Goal: Participate in discussion: Engage in conversation with other users on a specific topic

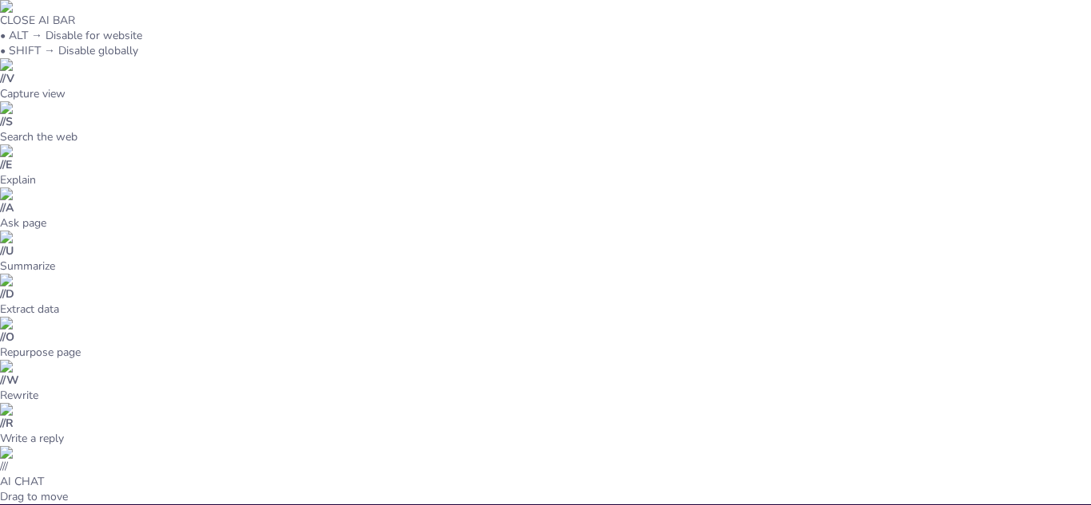
type input "Patógenos Bacterianos en el Sistema Respiratorio Superior: Diagnóstico y Tratam…"
checkbox input "true"
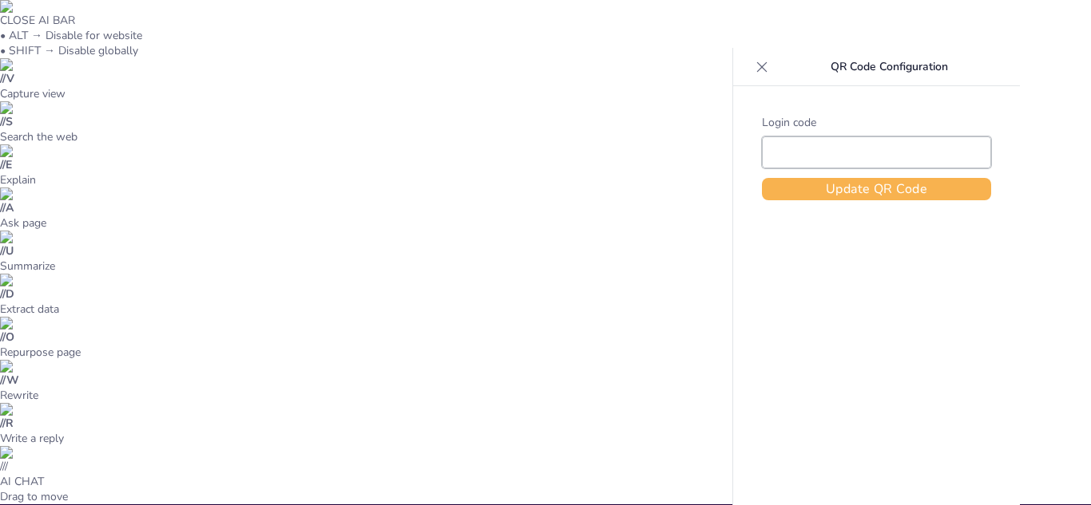
type input "Free49066793"
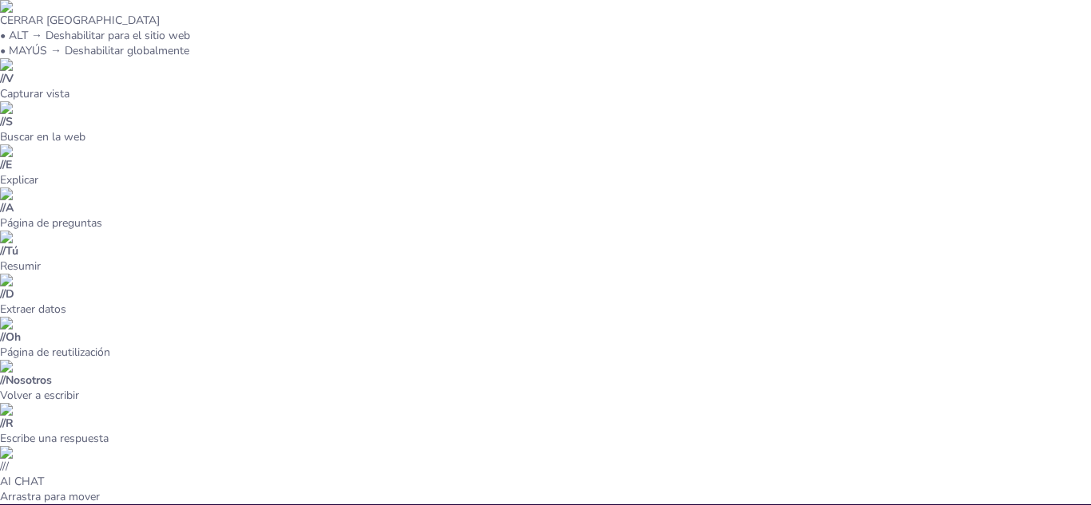
scroll to position [604, 0]
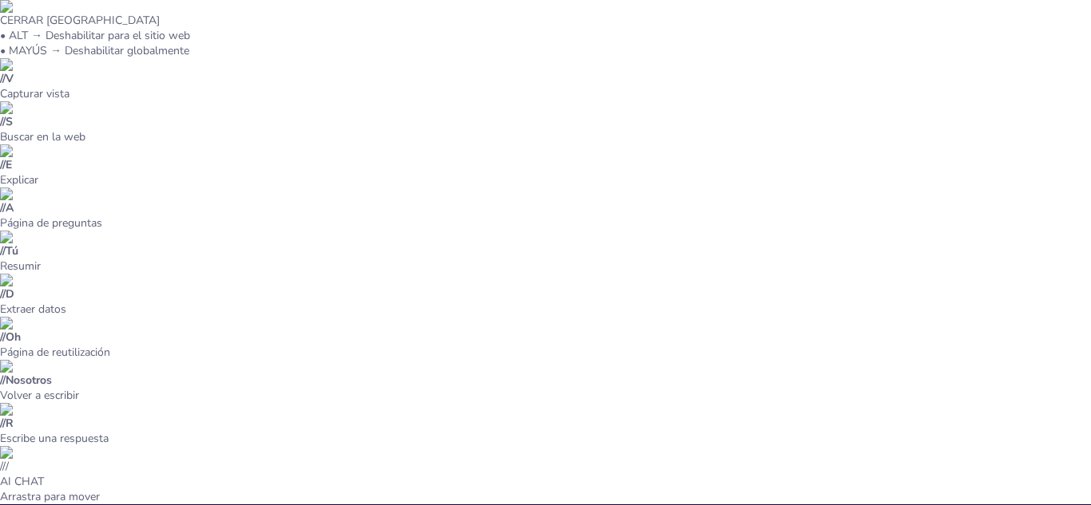
checkbox input "true"
type textarea "El análisis de casos clínicos es una herramienta educativa poderosa. Permite a …"
drag, startPoint x: 118, startPoint y: 193, endPoint x: 224, endPoint y: 214, distance: 108.2
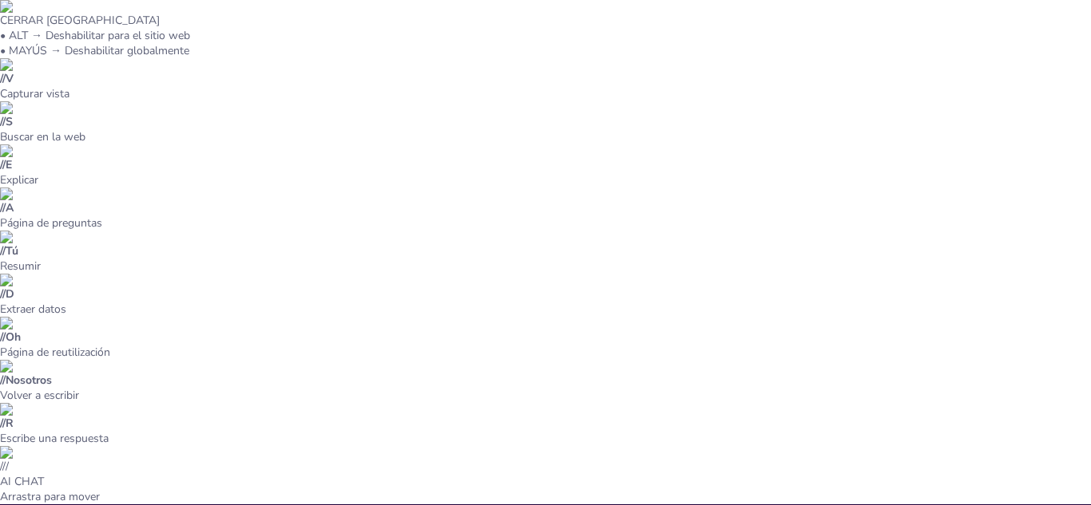
scroll to position [0, 0]
checkbox input "true"
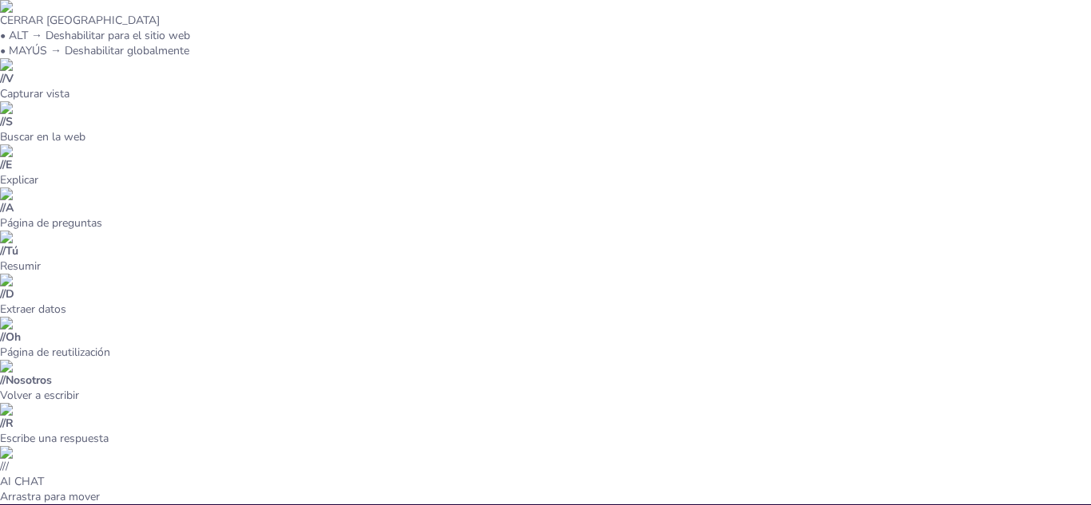
checkbox input "true"
type textarea "Conocer los patógenos comunes es fundamental para el diagnóstico y tratamiento.…"
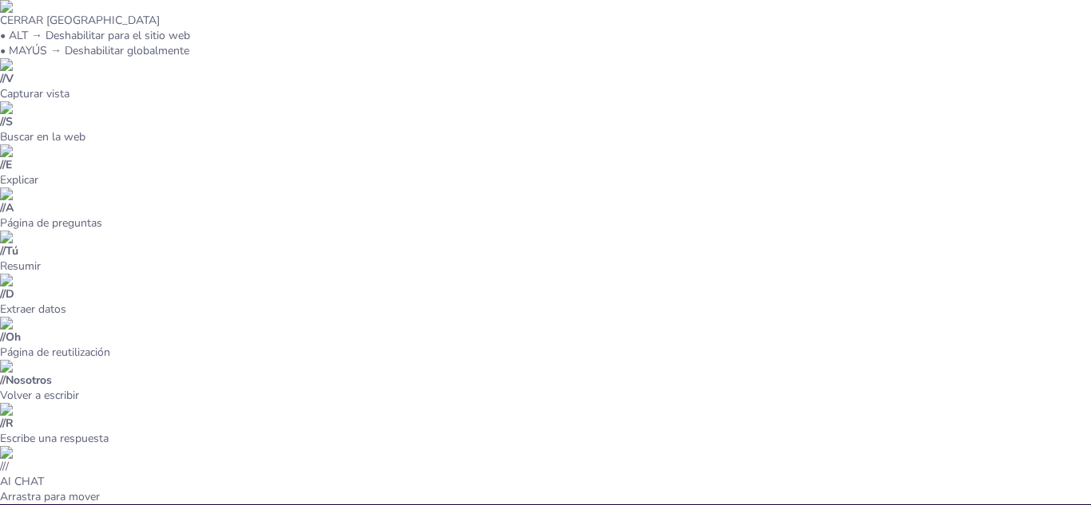
checkbox input "true"
type textarea "La elección del método de diagnóstico es fundamental para la identificación pre…"
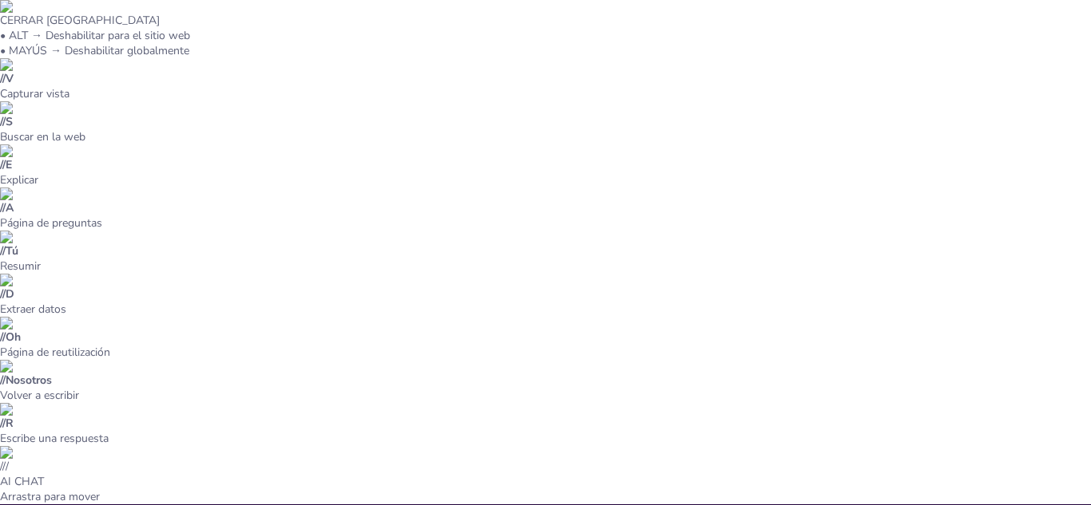
checkbox input "true"
type textarea "La selección de antibióticos es un aspecto crítico en el tratamiento de infecci…"
drag, startPoint x: 498, startPoint y: 343, endPoint x: 505, endPoint y: 326, distance: 19.0
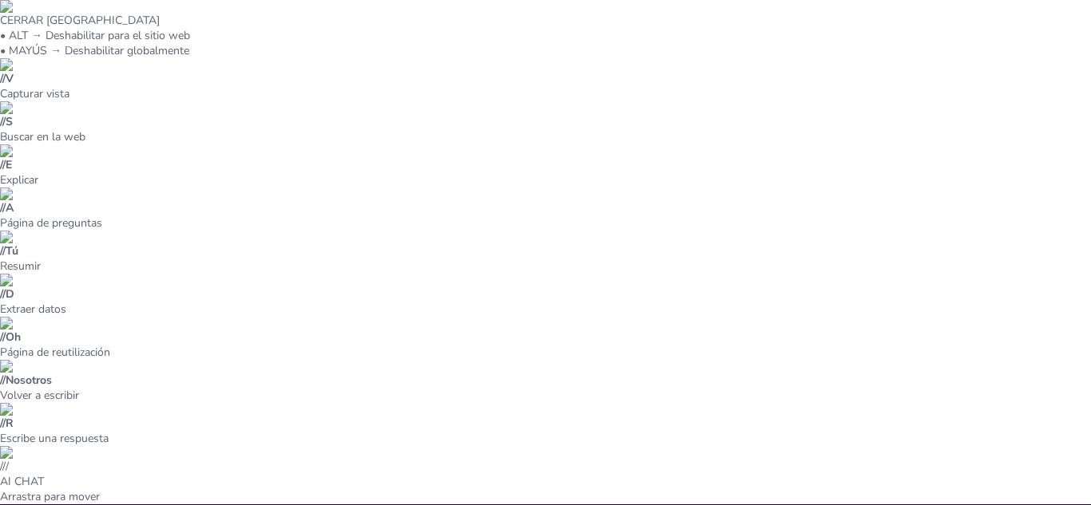
drag, startPoint x: 623, startPoint y: 318, endPoint x: 626, endPoint y: 96, distance: 222.0
drag, startPoint x: 394, startPoint y: 233, endPoint x: 378, endPoint y: 232, distance: 16.0
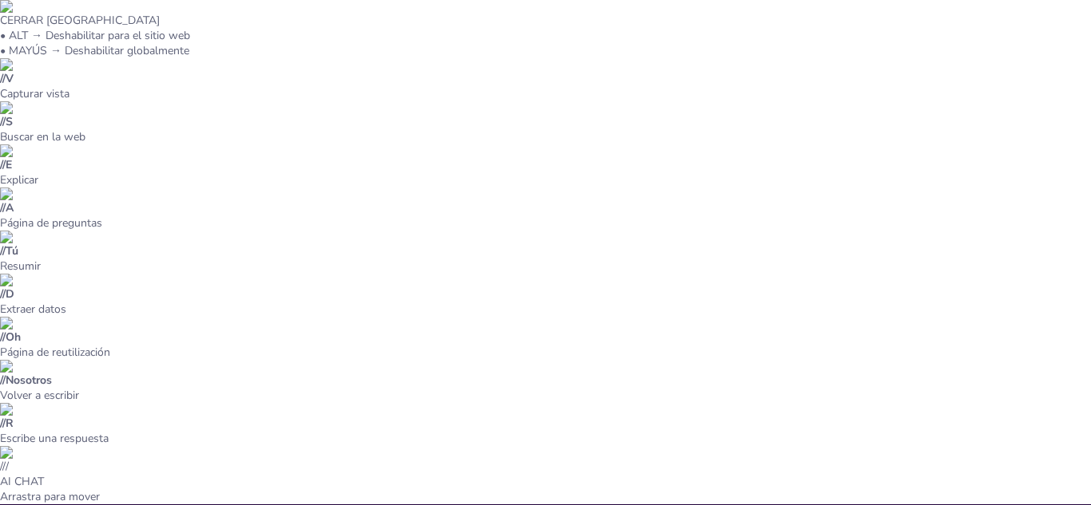
checkbox input "true"
type textarea "La elección del método de diagnóstico es fundamental para la identificación pre…"
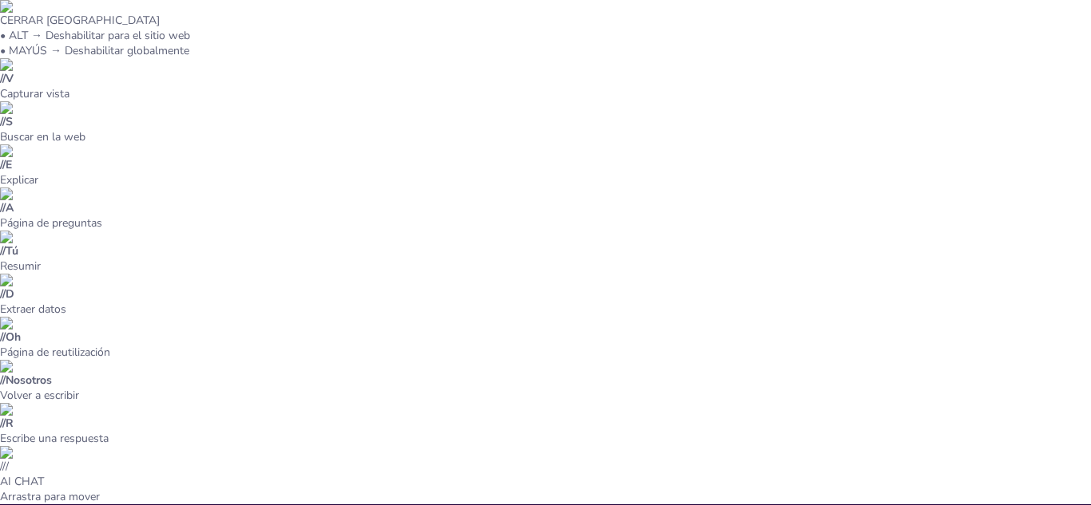
drag, startPoint x: 501, startPoint y: 255, endPoint x: 604, endPoint y: 238, distance: 103.6
drag, startPoint x: 670, startPoint y: 145, endPoint x: 689, endPoint y: 138, distance: 20.2
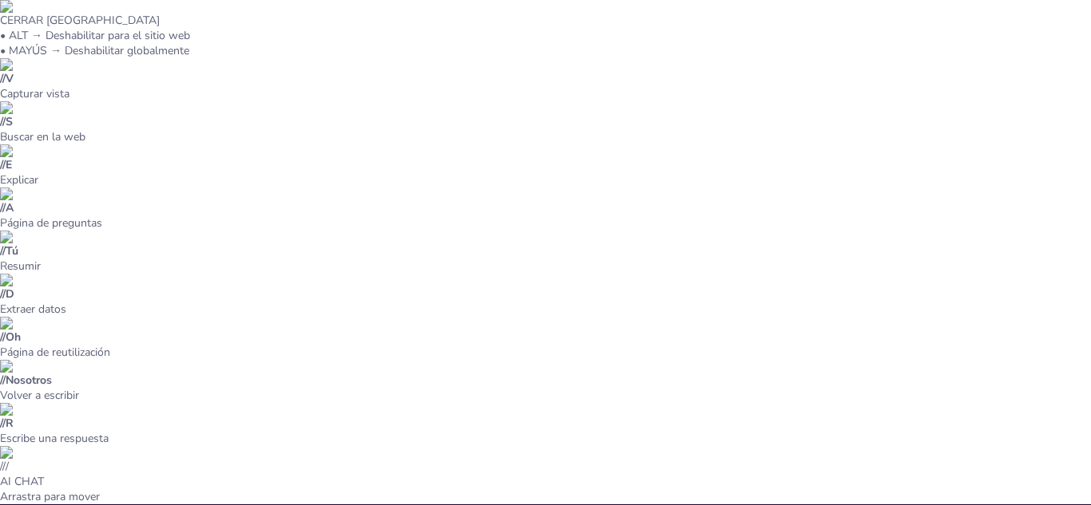
checkbox input "true"
type textarea "Conocer los patógenos comunes es fundamental para el diagnóstico y tratamiento.…"
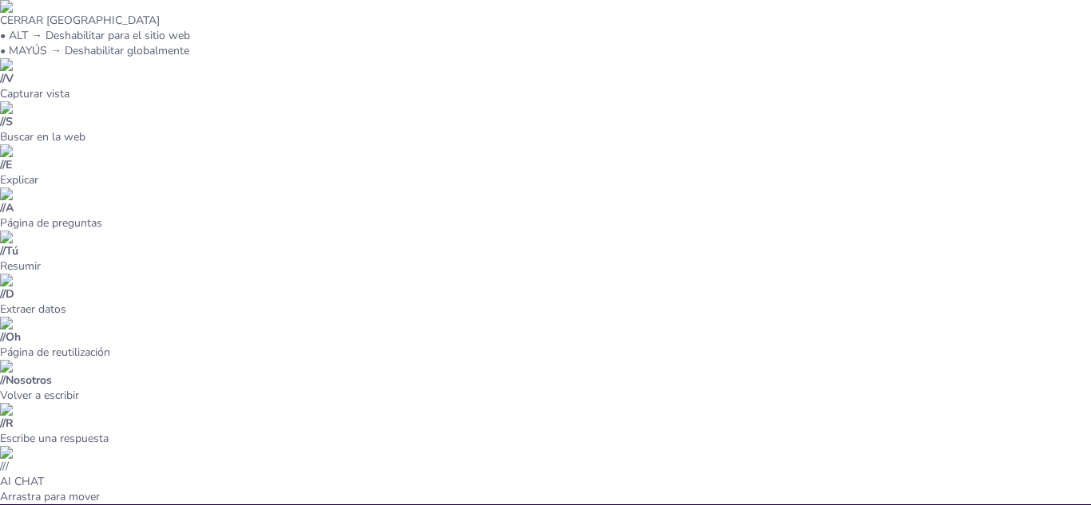
checkbox input "true"
type textarea "La bacteriología se refiere al estudio de los organismos bacterianos, y en el c…"
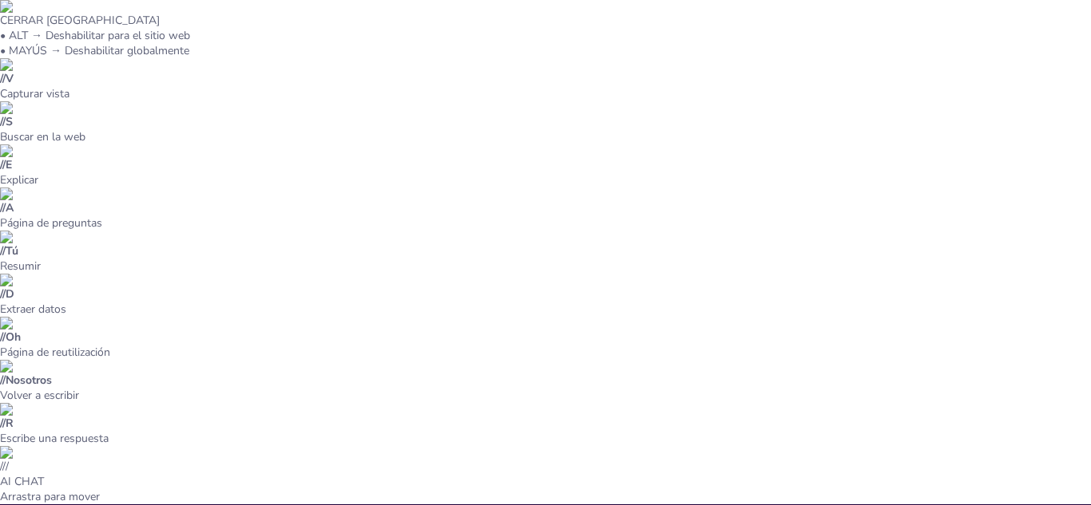
checkbox input "true"
type textarea "La selección de antibióticos es un aspecto crítico en el tratamiento de infecci…"
checkbox input "true"
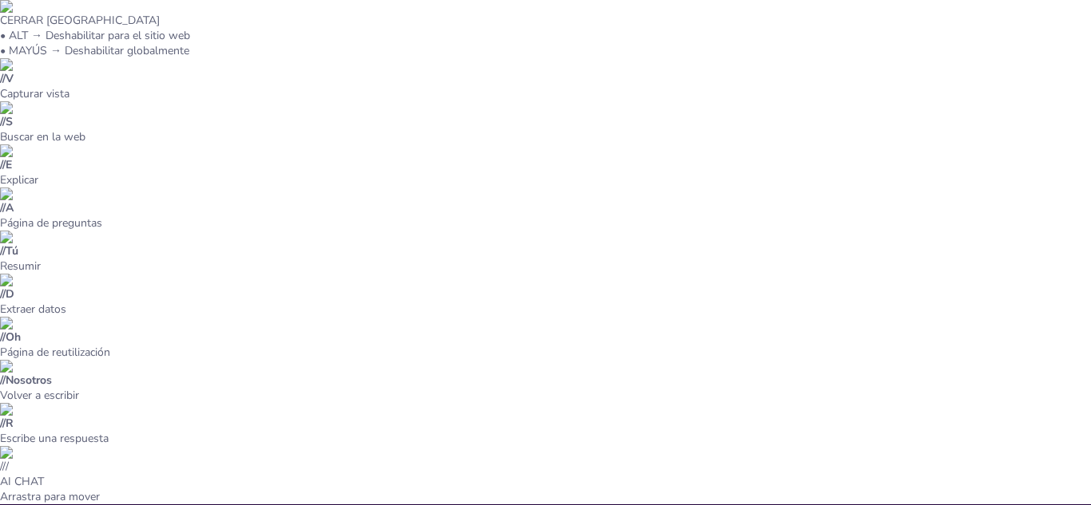
type textarea "Las estrategias de prevención son fundamentales para reducir la carga de enferm…"
checkbox input "true"
type textarea "El diagnóstico temprano es fundamental para el manejo efectivo de las infeccion…"
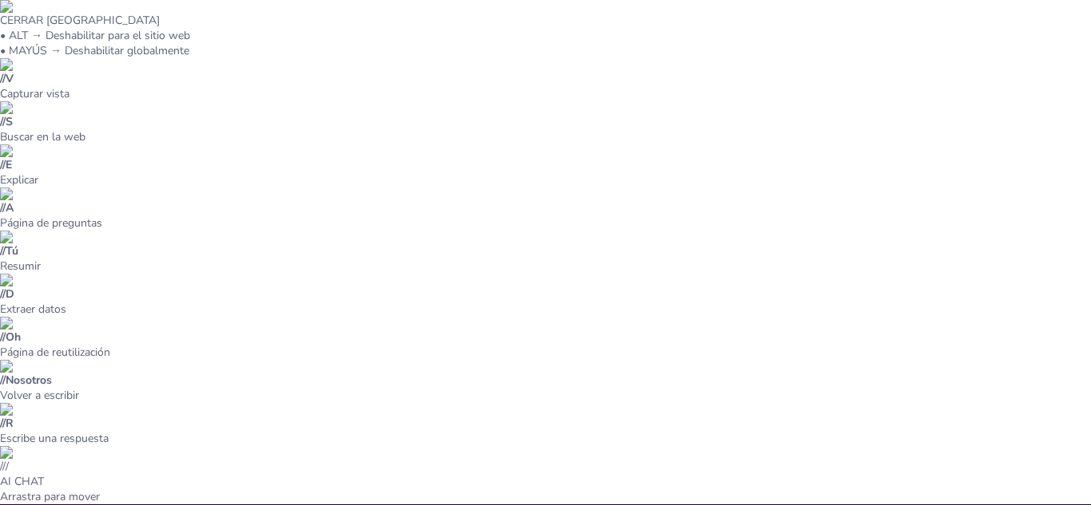
scroll to position [691, 0]
checkbox input "true"
type textarea "El análisis de casos clínicos es una herramienta educativa poderosa. Permite a …"
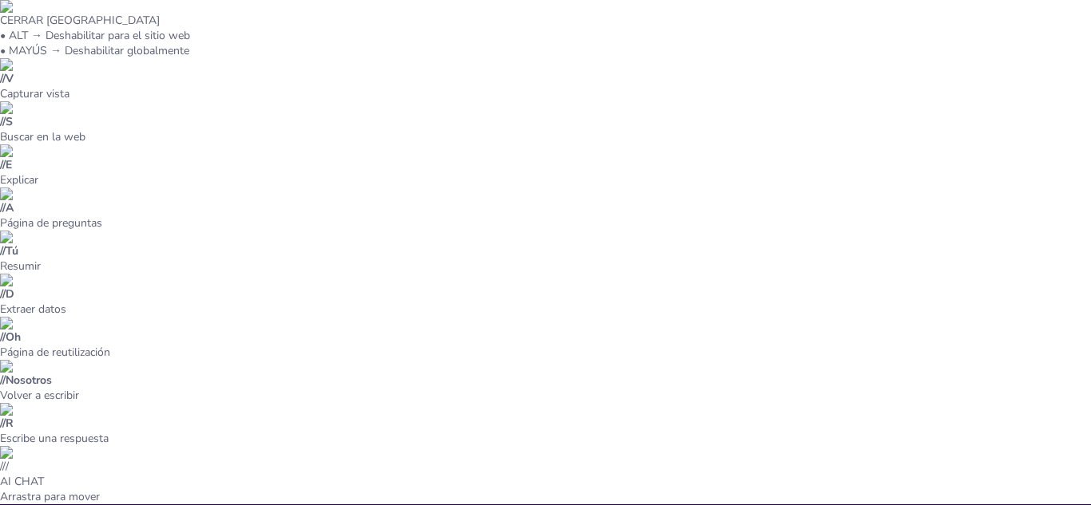
checkbox input "true"
type textarea "La resistencia a los antibióticos se ha convertido en un problema de salud públ…"
checkbox input "true"
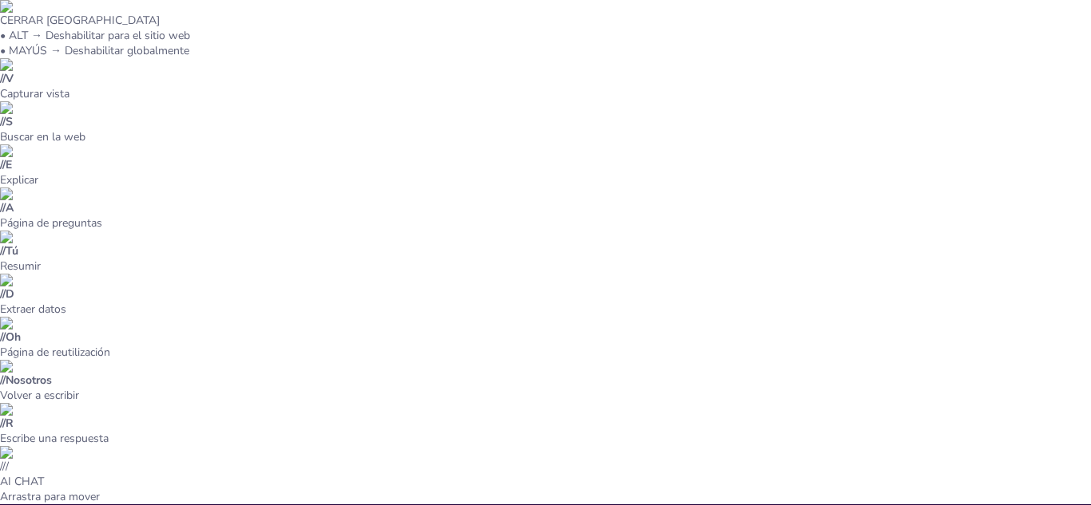
checkbox input "true"
type textarea "La investigación en nuevos tratamientos es vital para abordar la resistencia a …"
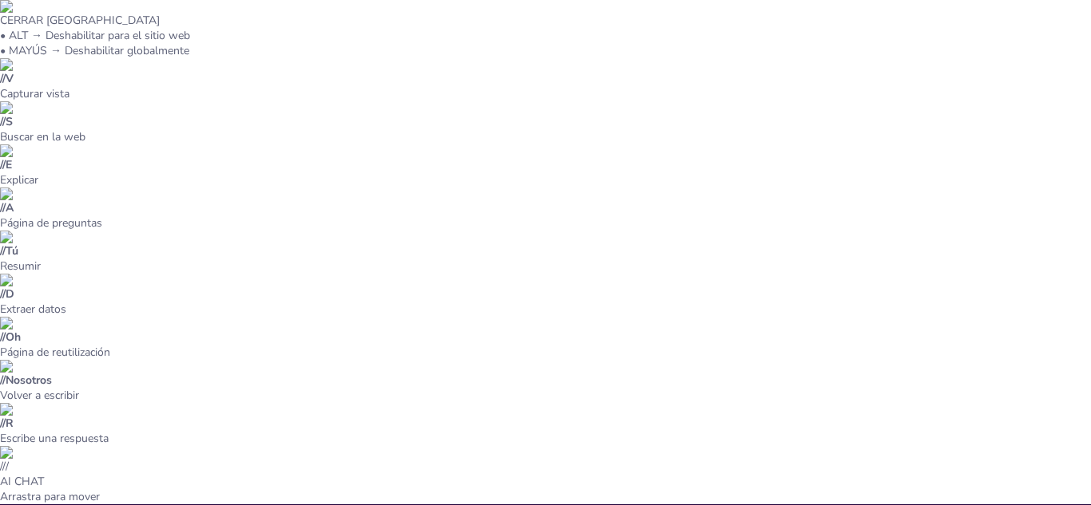
checkbox input "true"
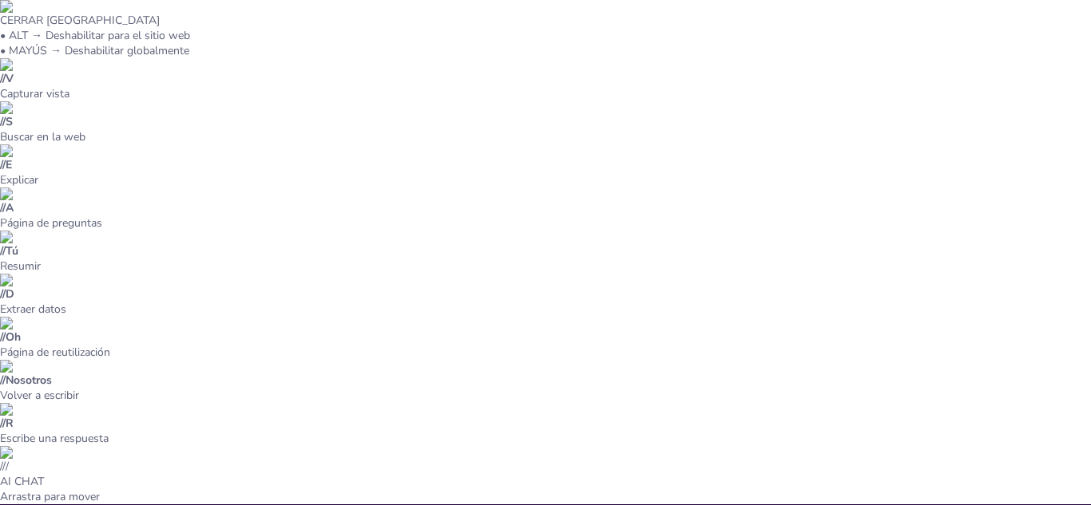
checkbox input "true"
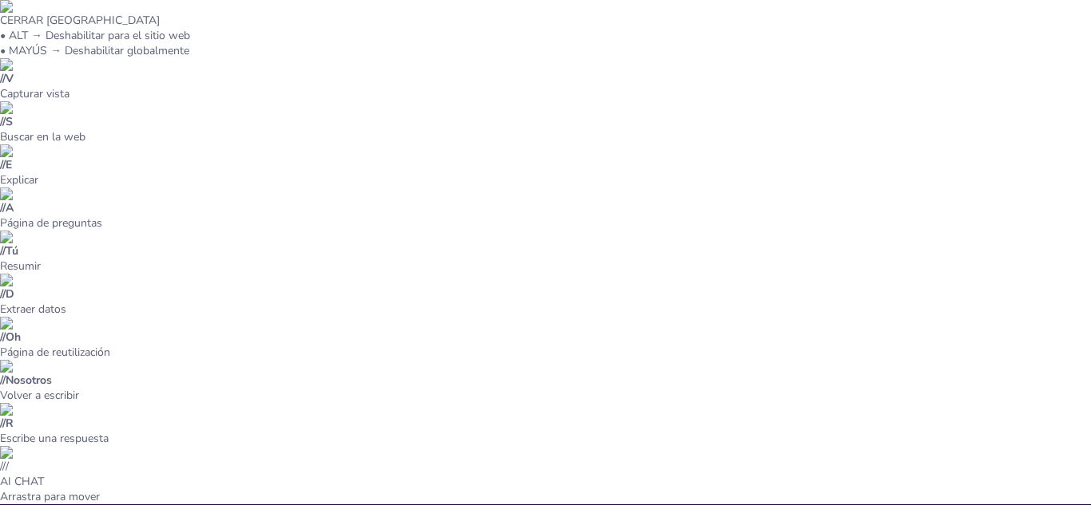
type textarea "Comprender los patógenos bacterianos es fundamental para el manejo efectivo de …"
checkbox input "true"
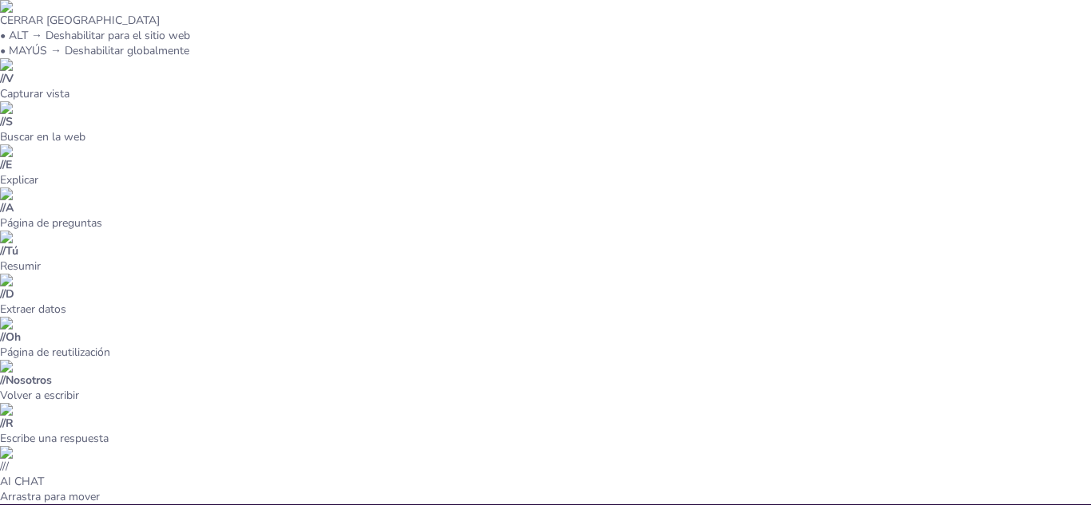
checkbox input "true"
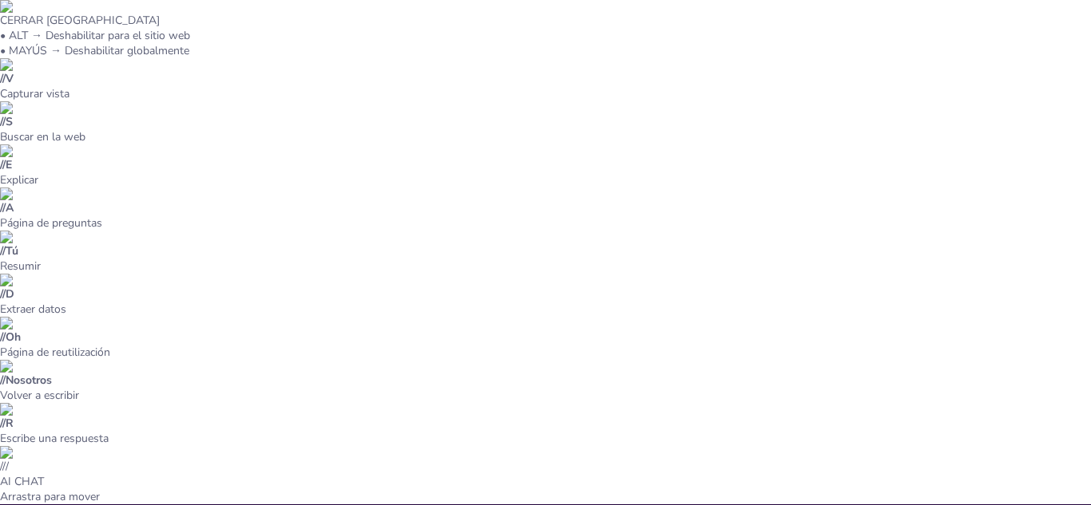
checkbox input "true"
type textarea "La respuesta correcta es [MEDICAL_DATA], que se menciona en la diapositiva "Tip…"
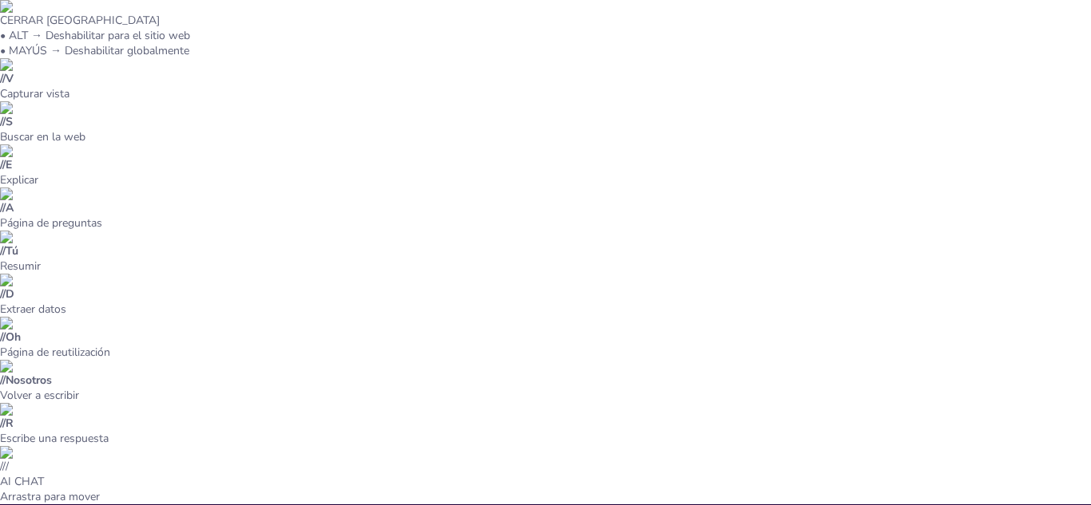
checkbox input "true"
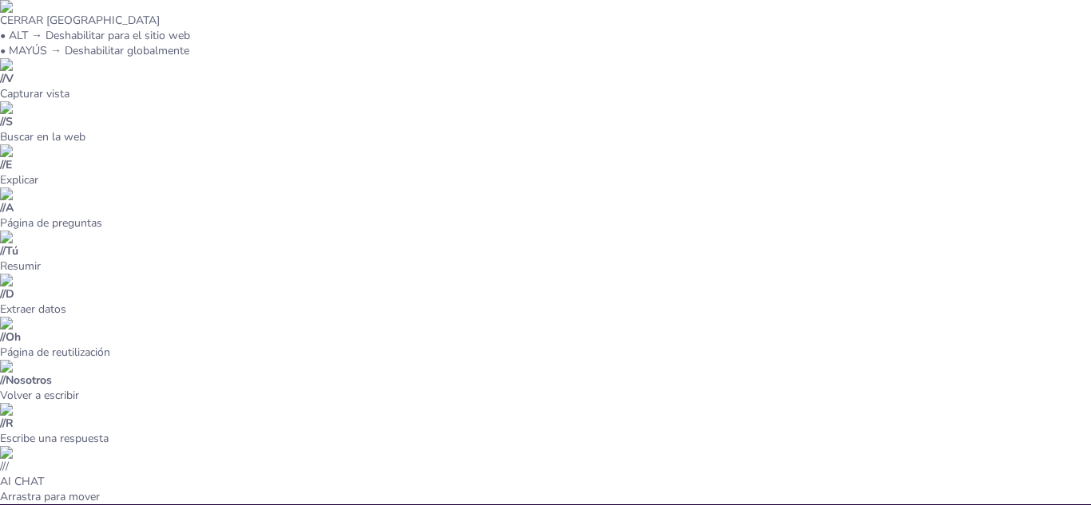
checkbox input "true"
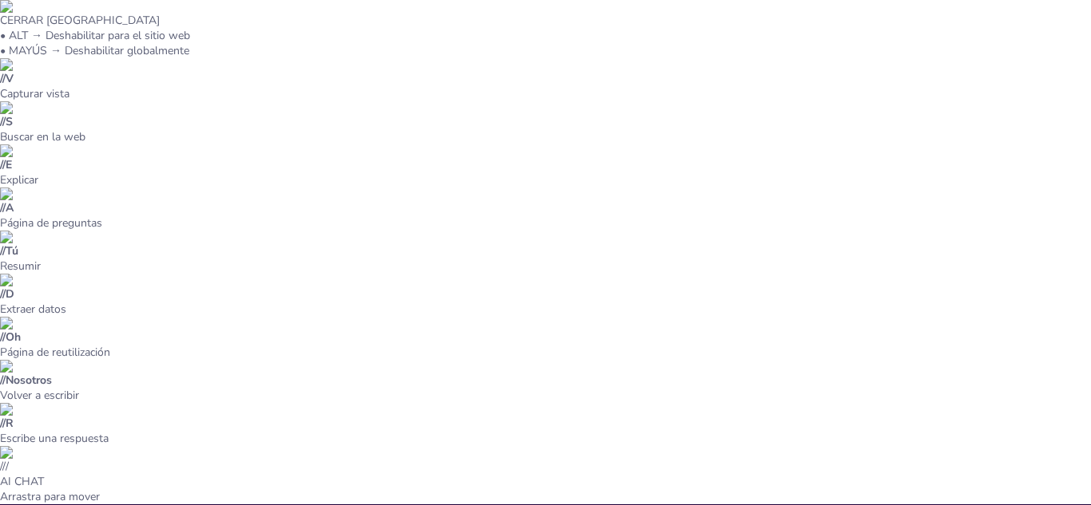
checkbox input "true"
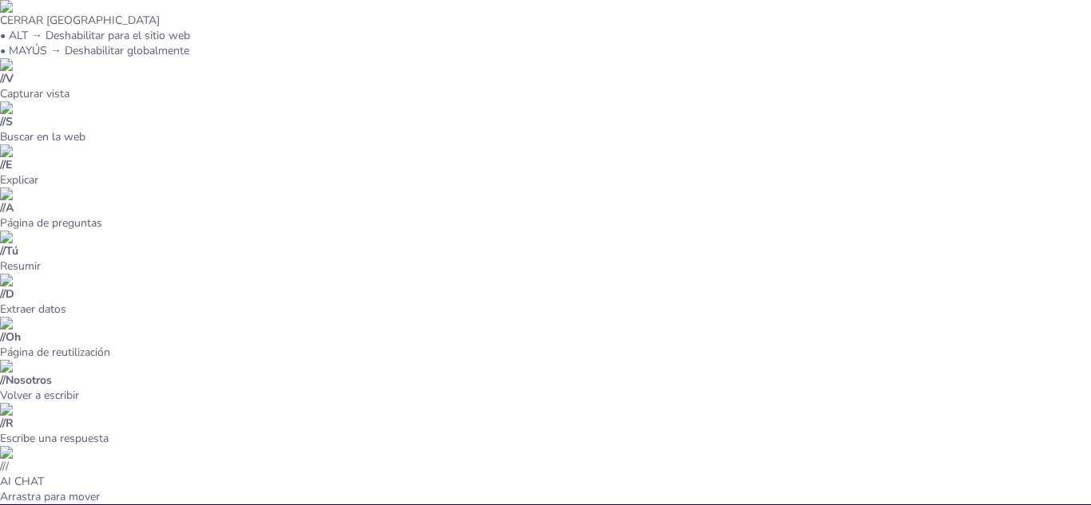
checkbox input "true"
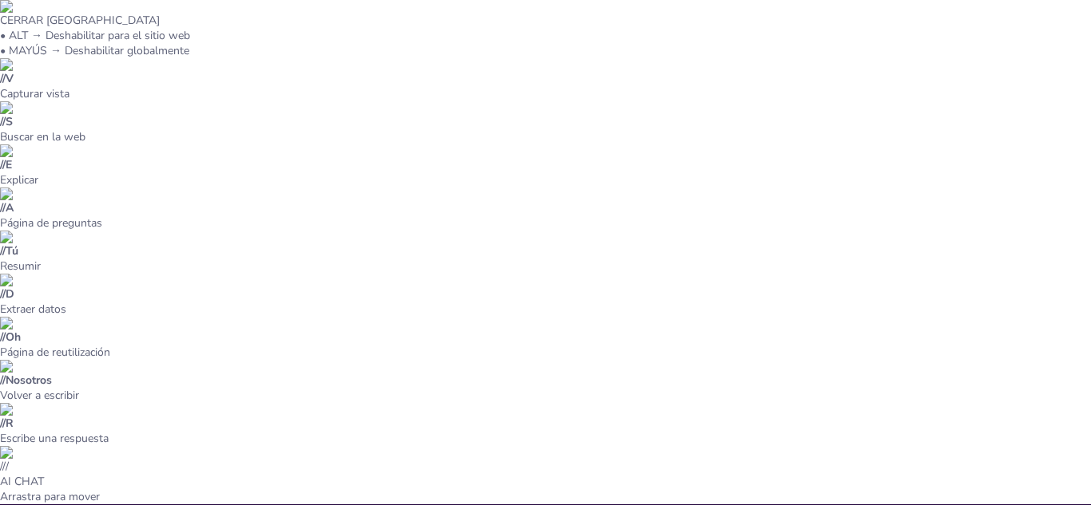
checkbox input "true"
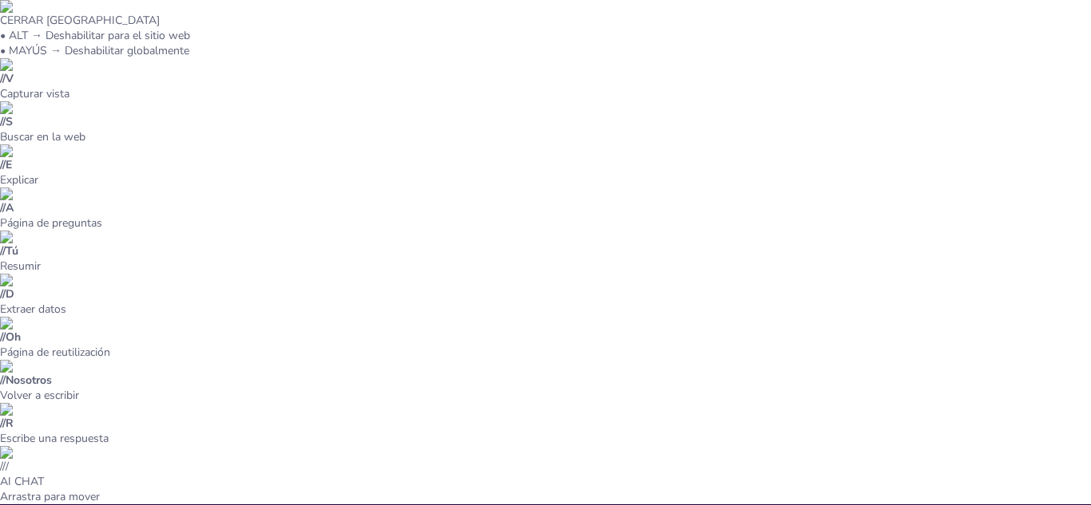
checkbox input "true"
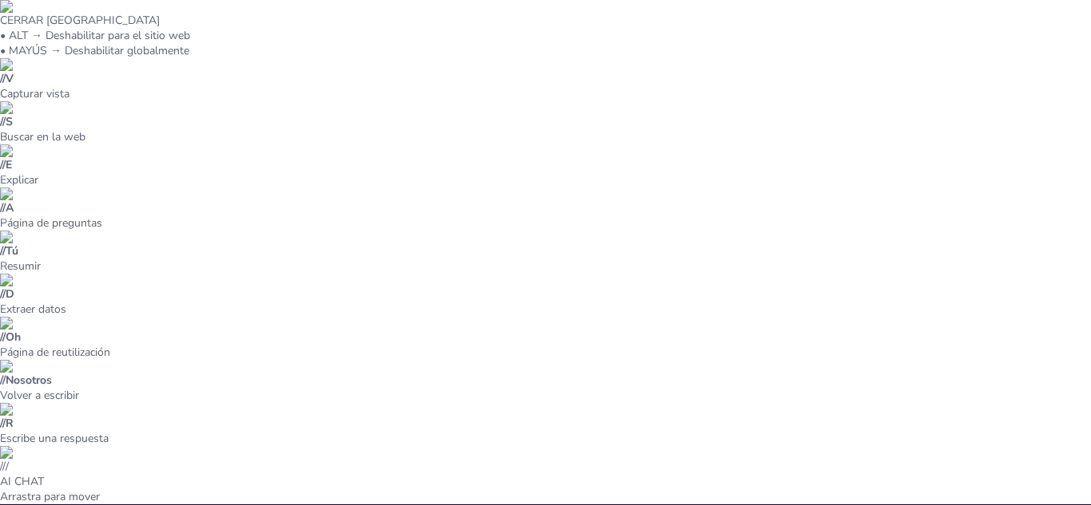
checkbox input "true"
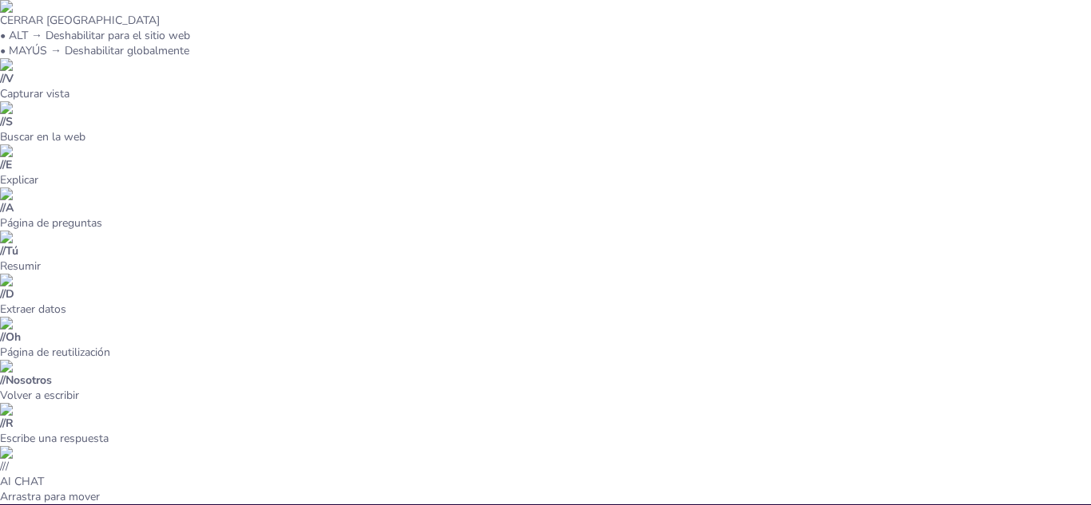
checkbox input "true"
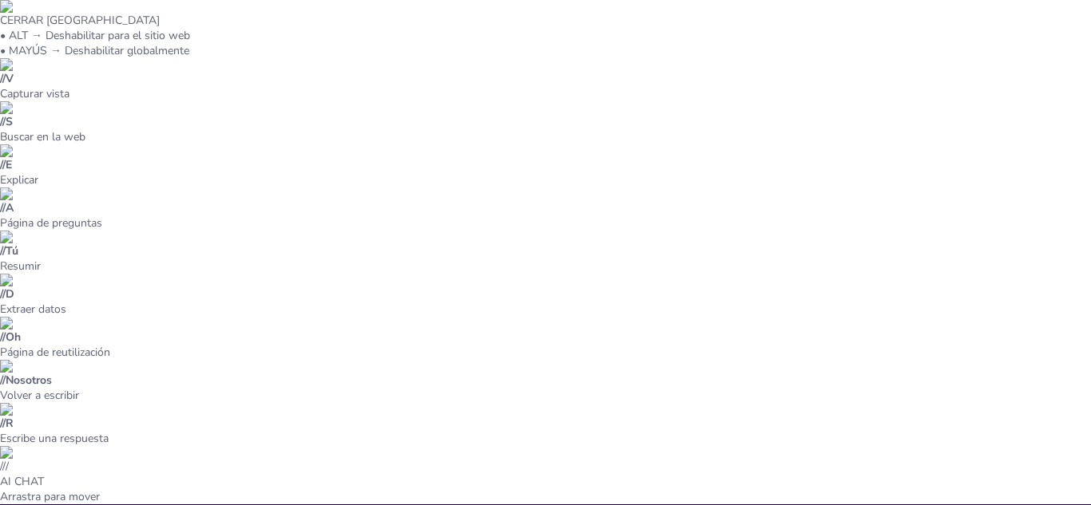
checkbox input "true"
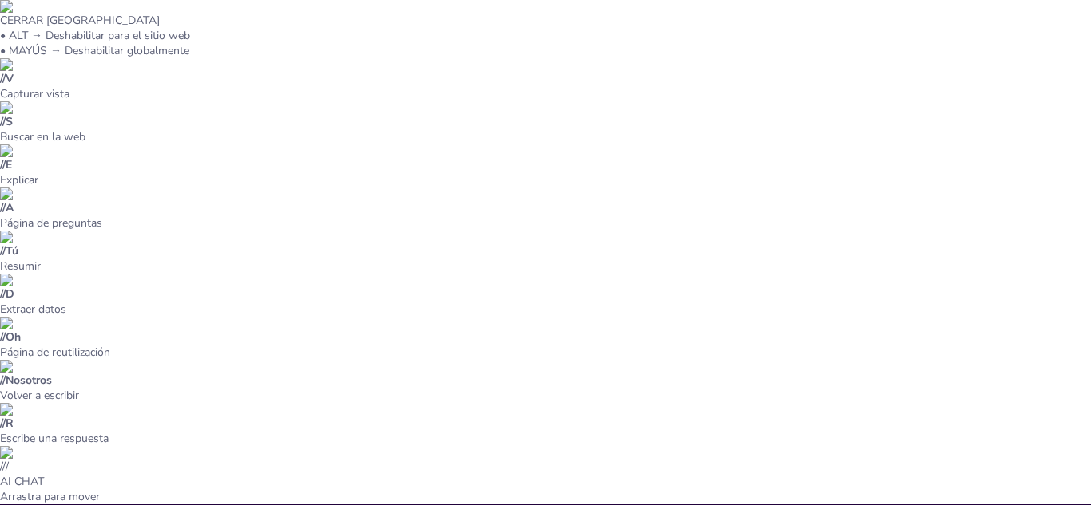
checkbox input "true"
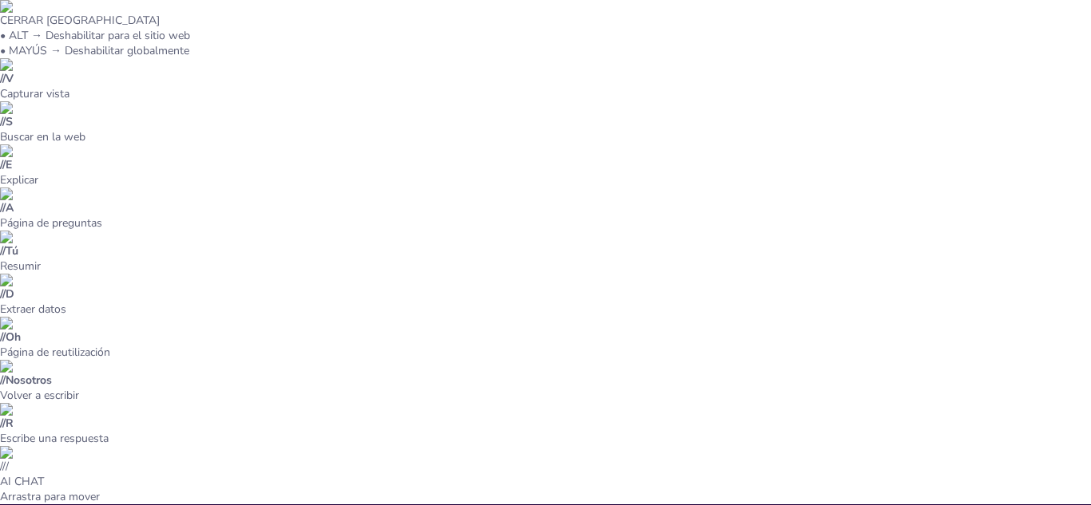
checkbox input "true"
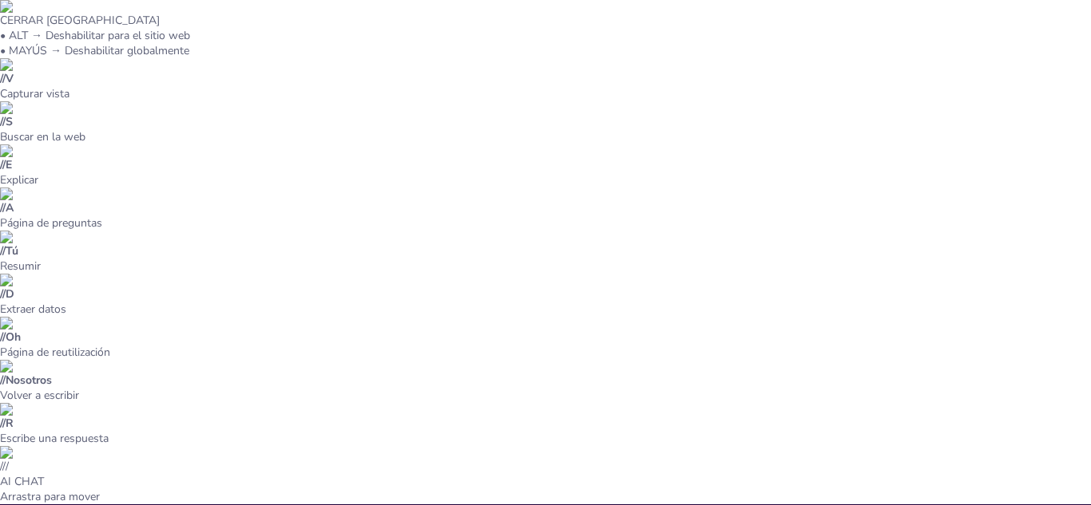
checkbox input "true"
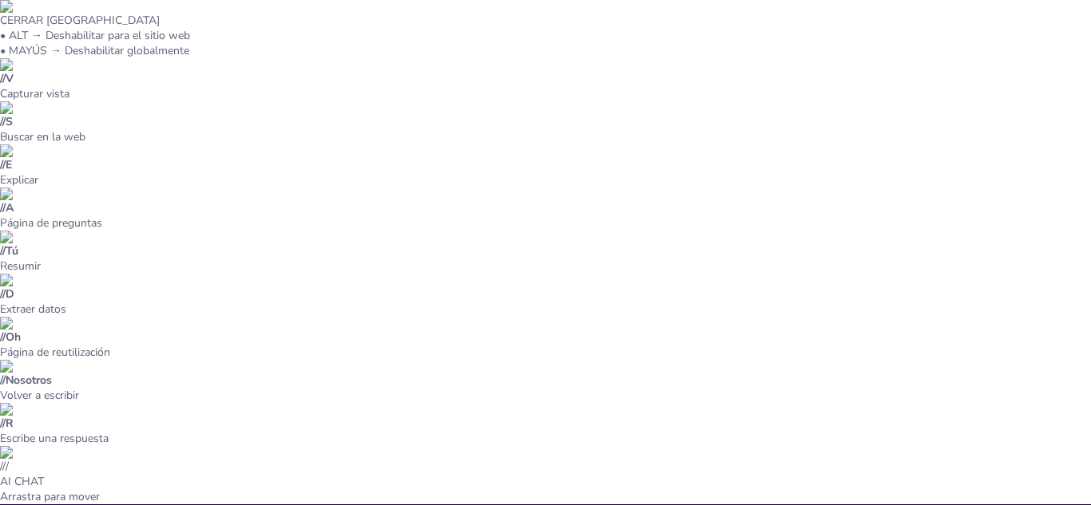
checkbox input "true"
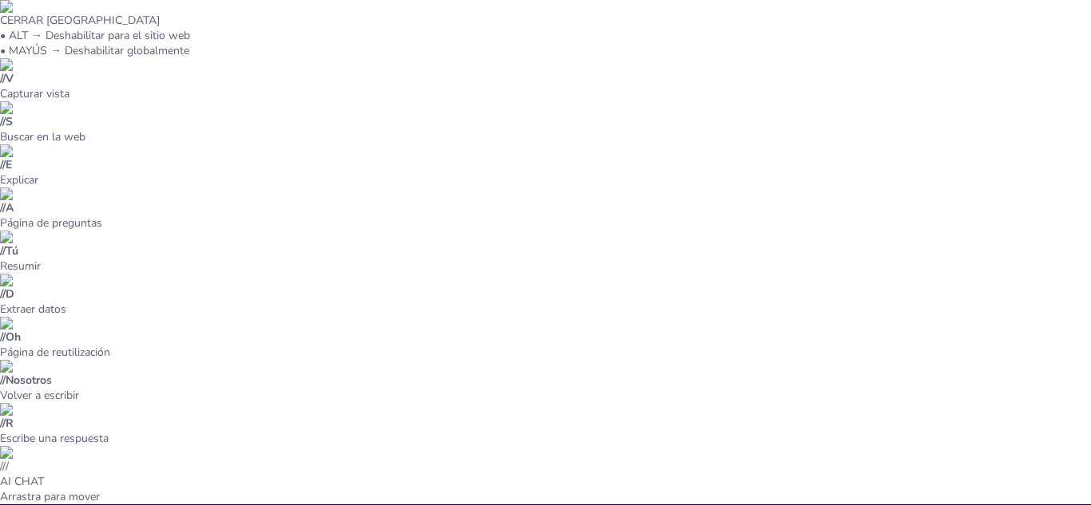
checkbox input "true"
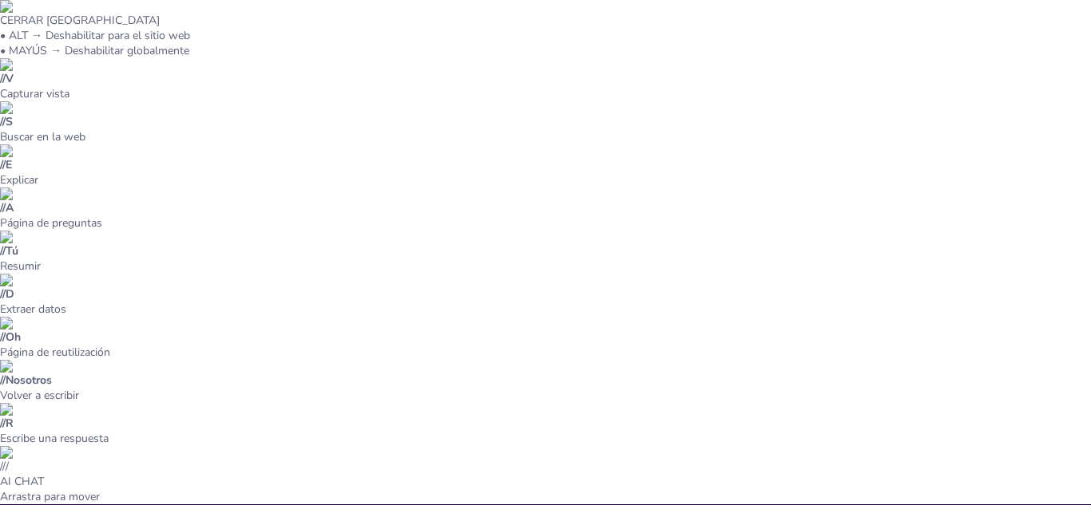
checkbox input "true"
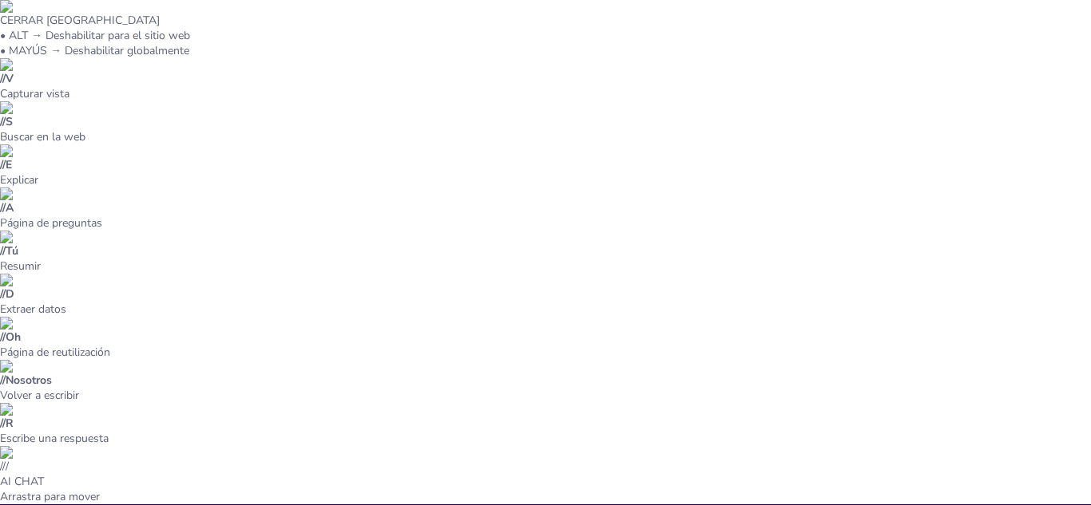
checkbox input "true"
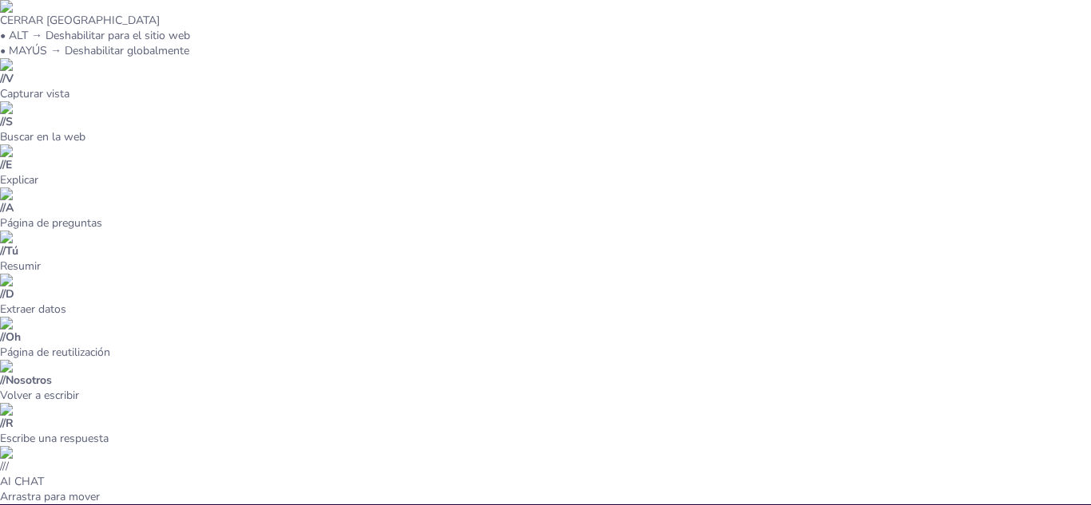
checkbox input "true"
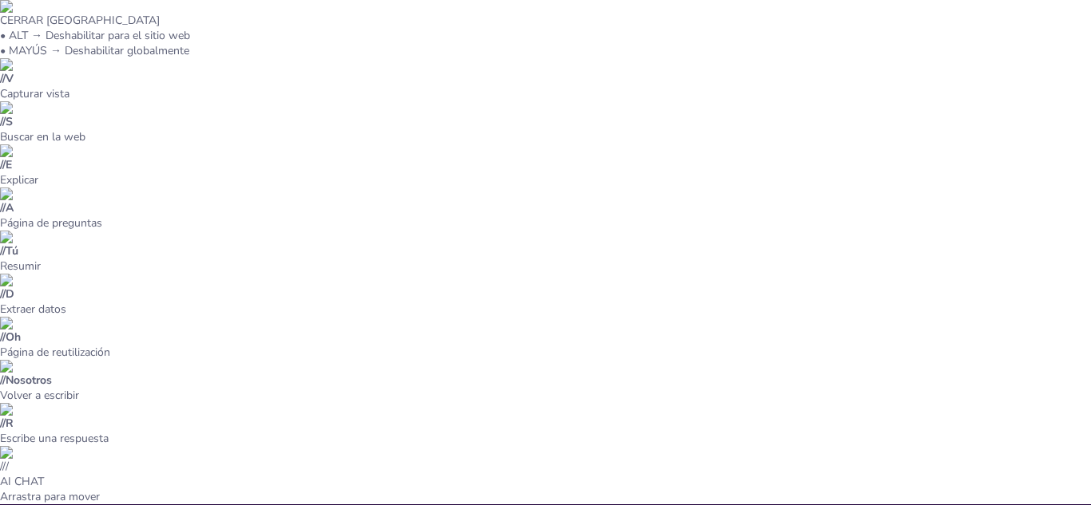
checkbox input "true"
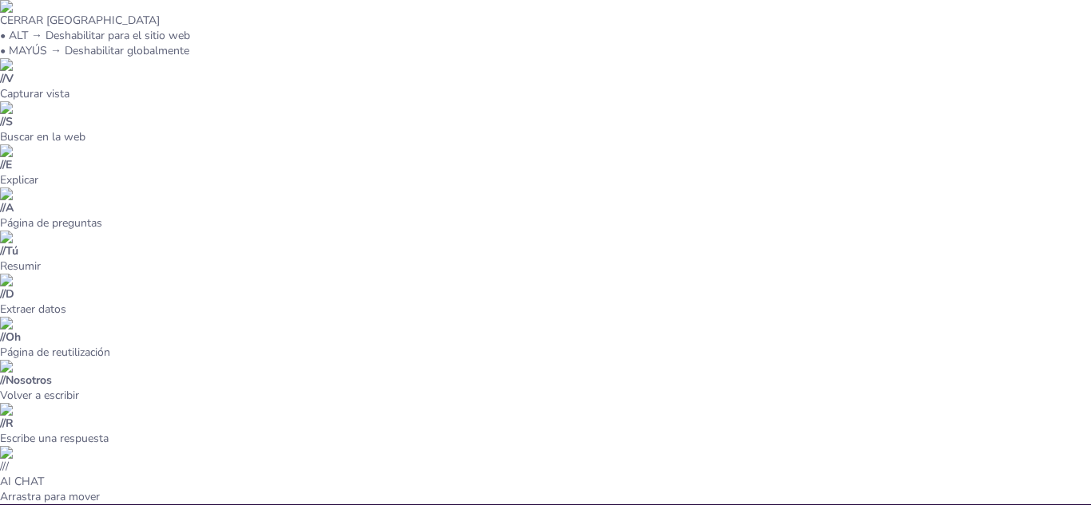
checkbox input "true"
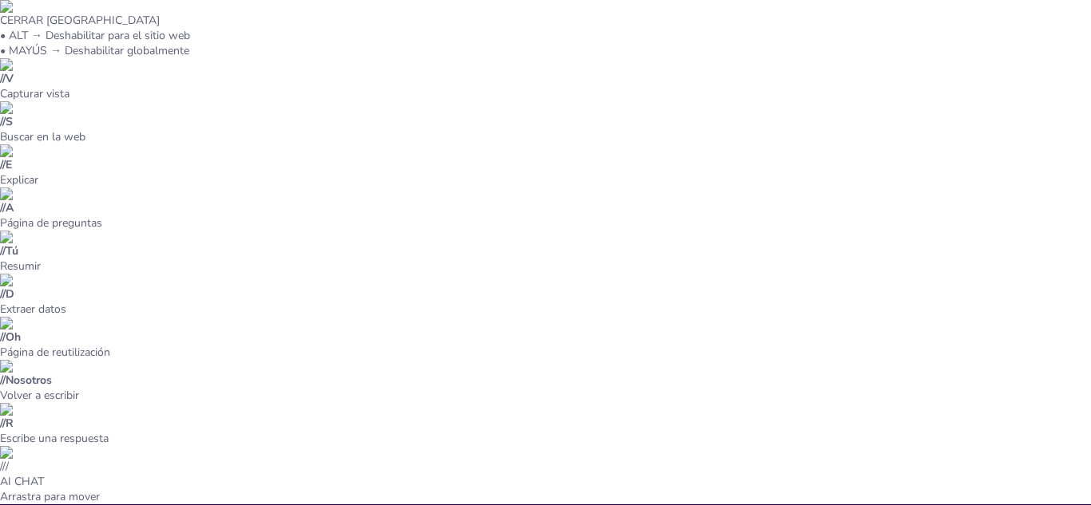
checkbox input "true"
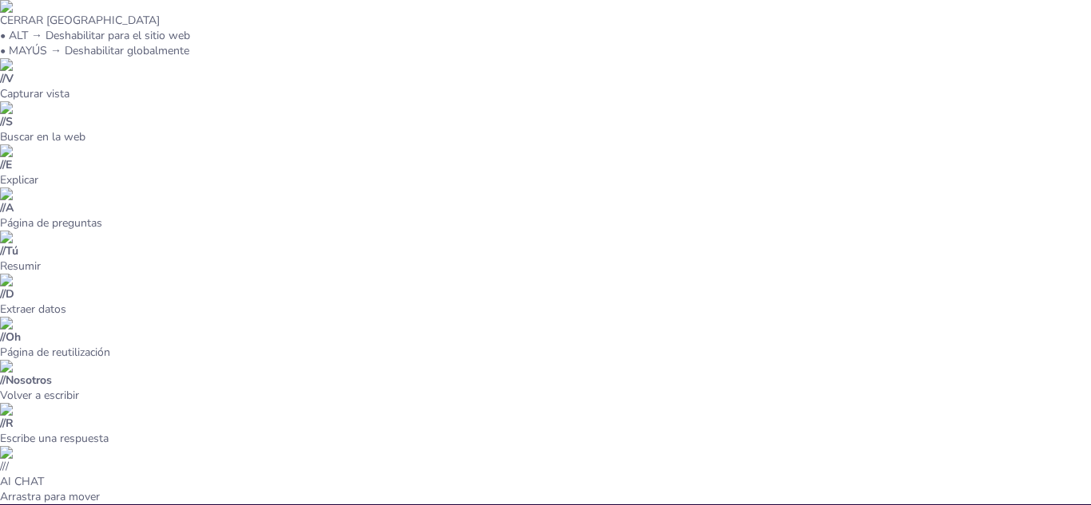
checkbox input "true"
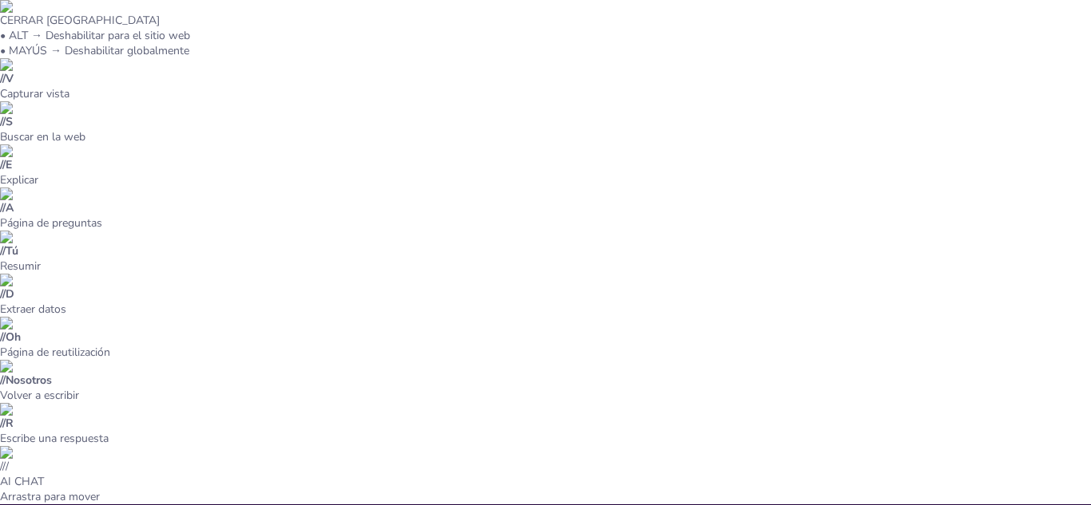
checkbox input "true"
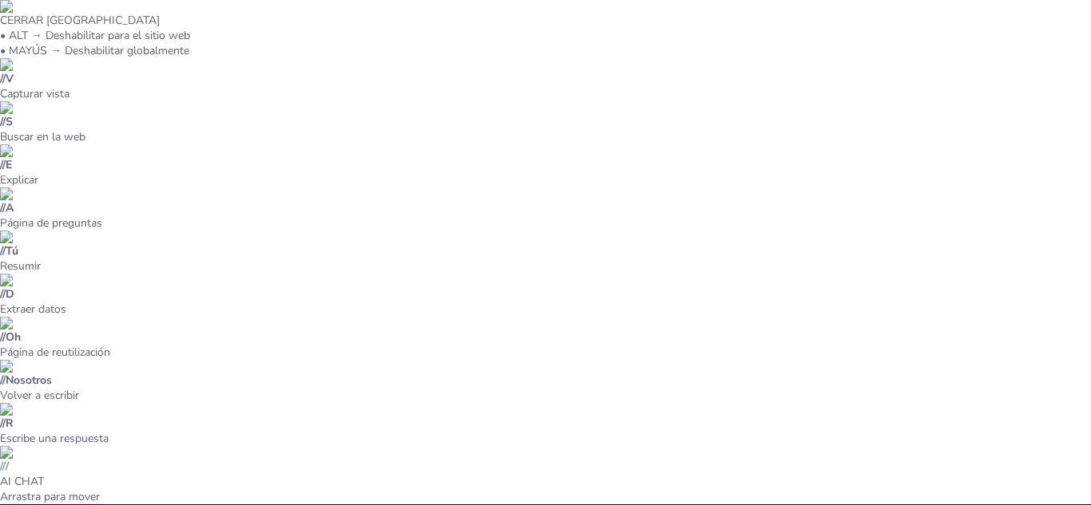
checkbox input "true"
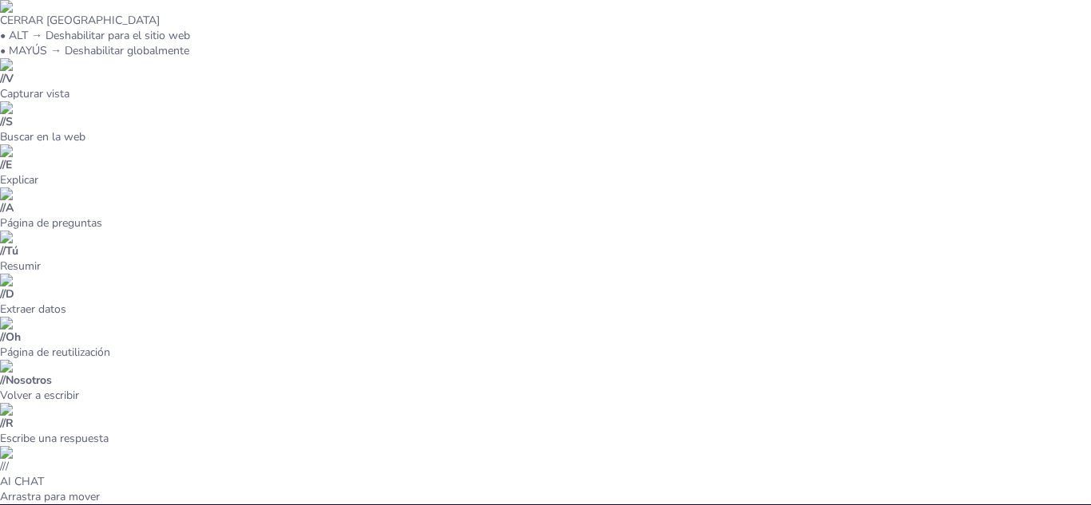
checkbox input "true"
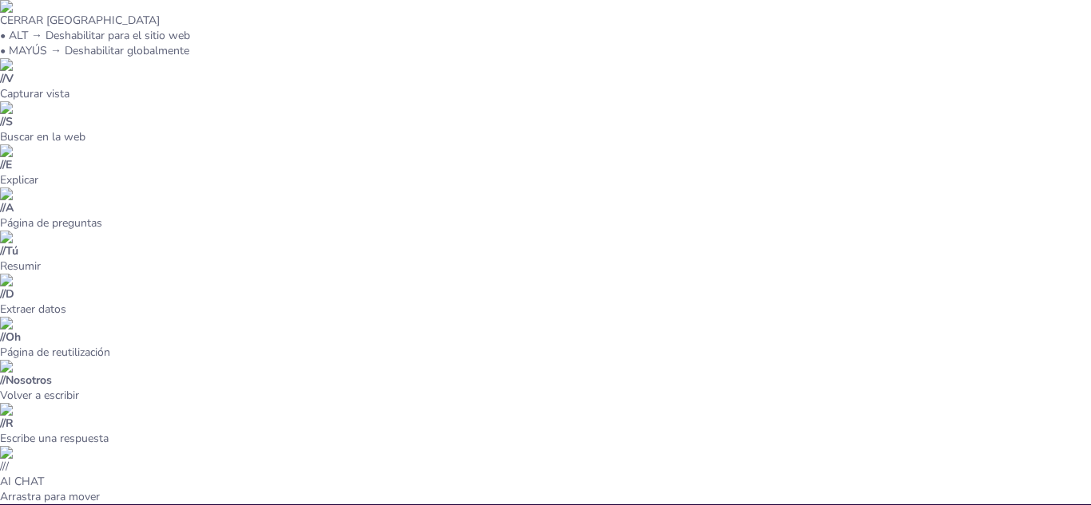
checkbox input "true"
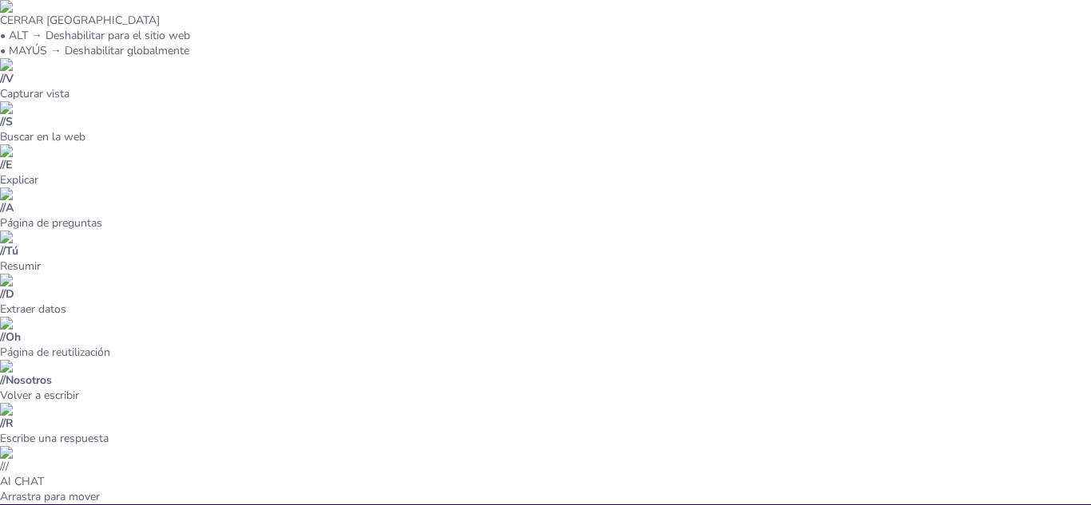
checkbox input "true"
type textarea "La respuesta correcta es [MEDICAL_DATA], que se menciona en la diapositiva "Tip…"
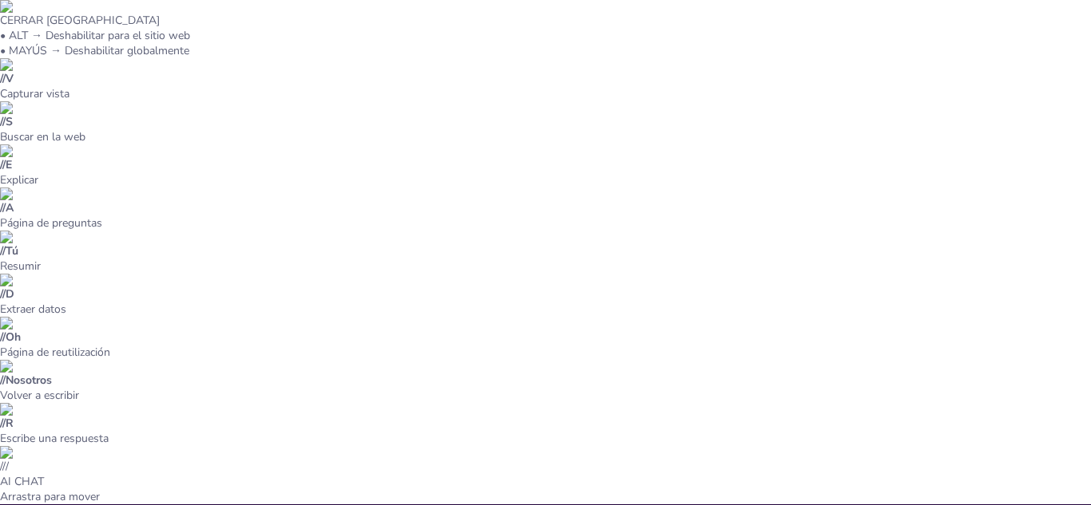
checkbox input "true"
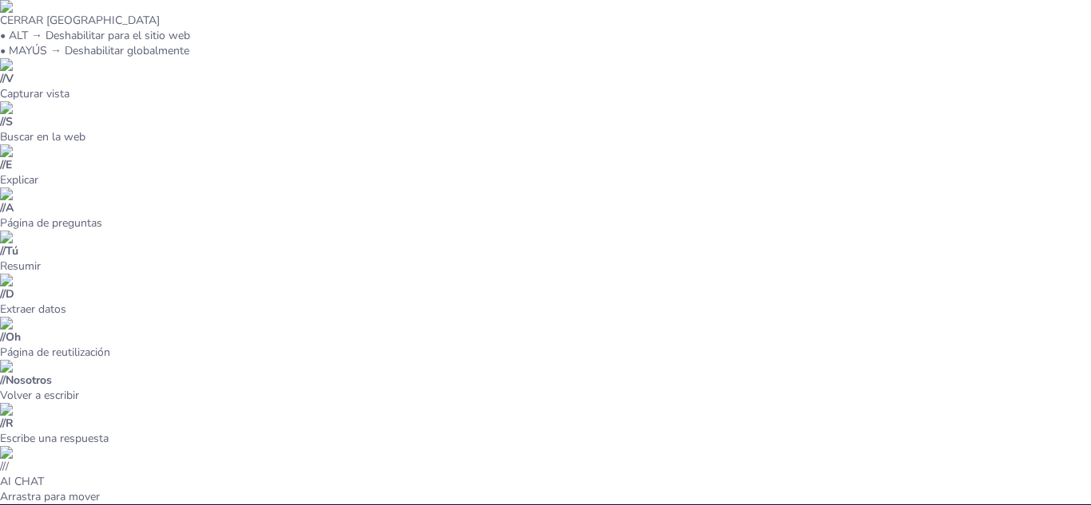
checkbox input "true"
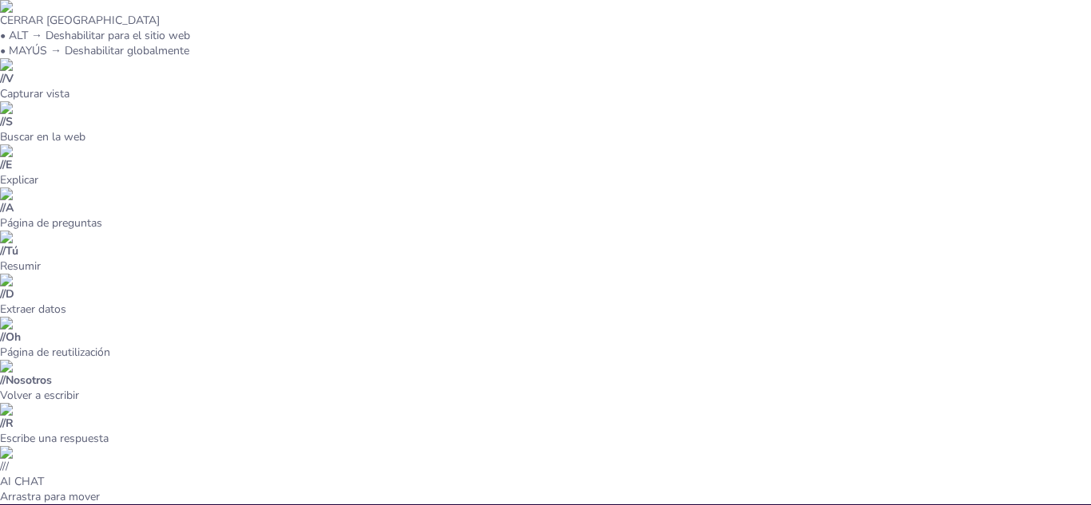
checkbox input "true"
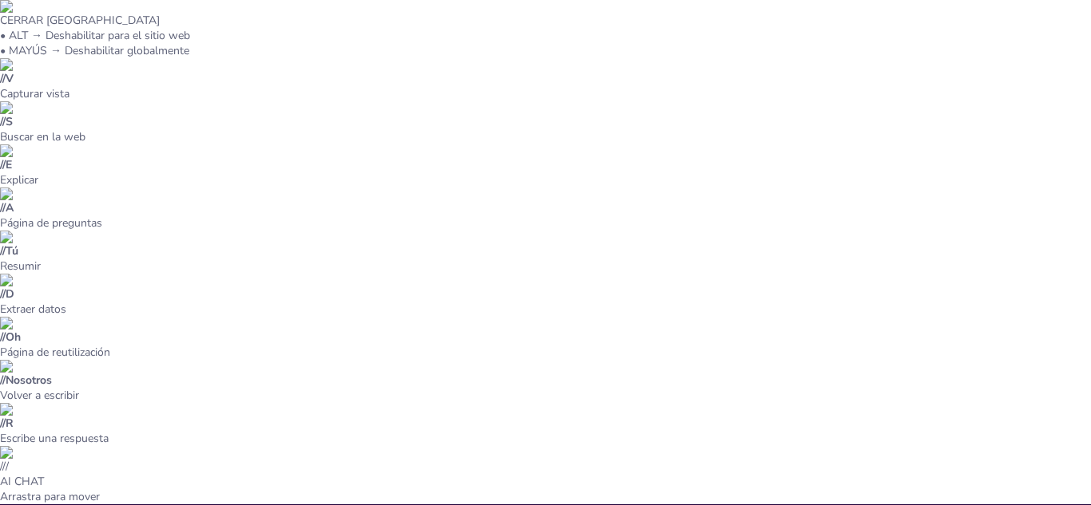
checkbox input "true"
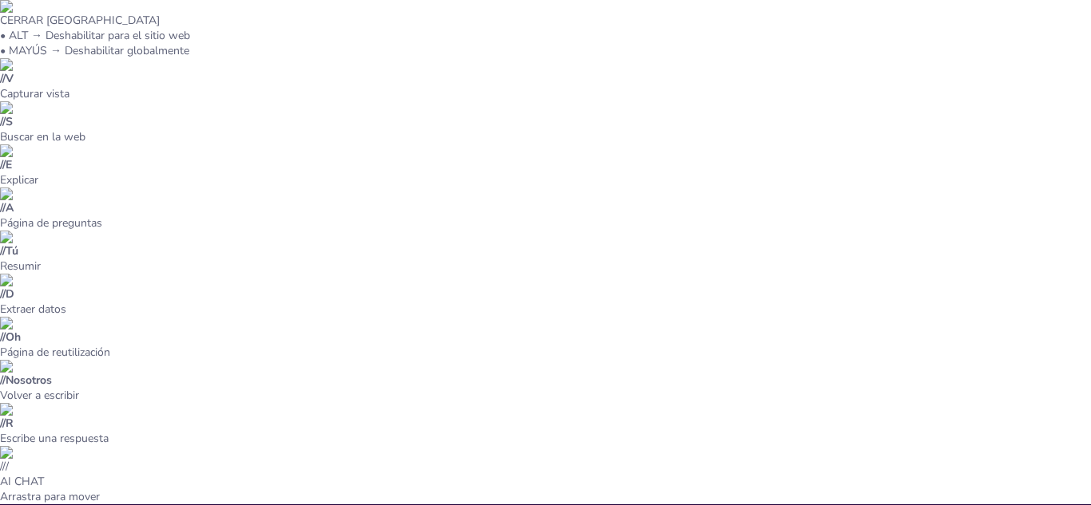
checkbox input "true"
drag, startPoint x: 728, startPoint y: 235, endPoint x: 691, endPoint y: 277, distance: 56.6
